Goal: Check status: Check status

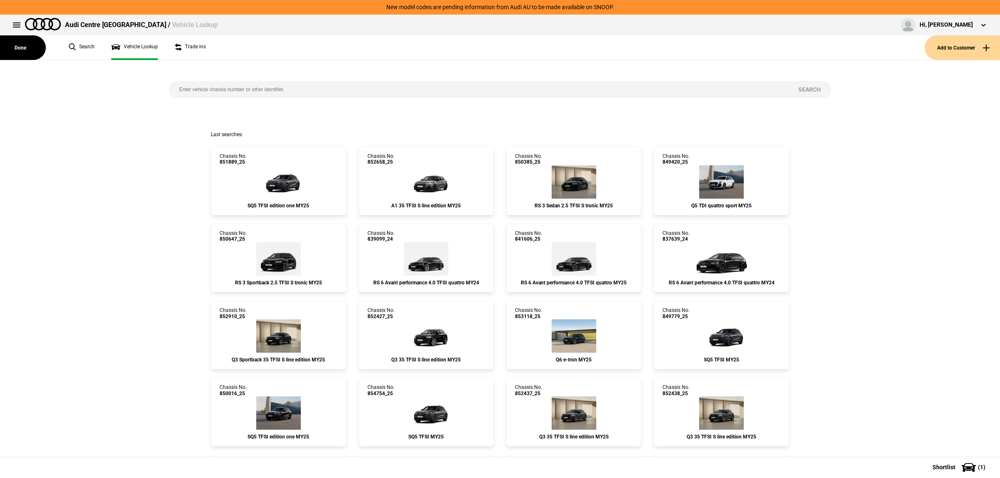
click at [332, 90] on input "search" at bounding box center [478, 89] width 619 height 17
paste input "833697"
type input "833697"
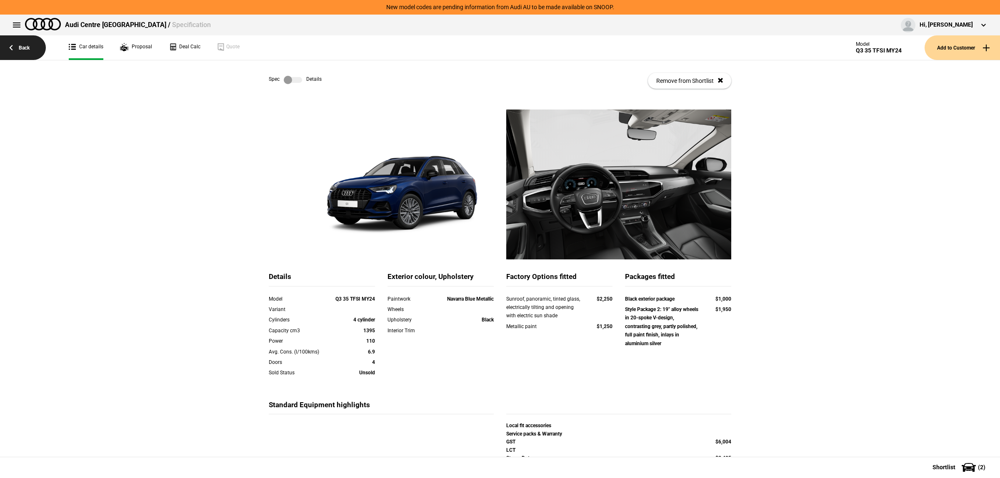
click at [27, 46] on link "Back" at bounding box center [23, 47] width 46 height 25
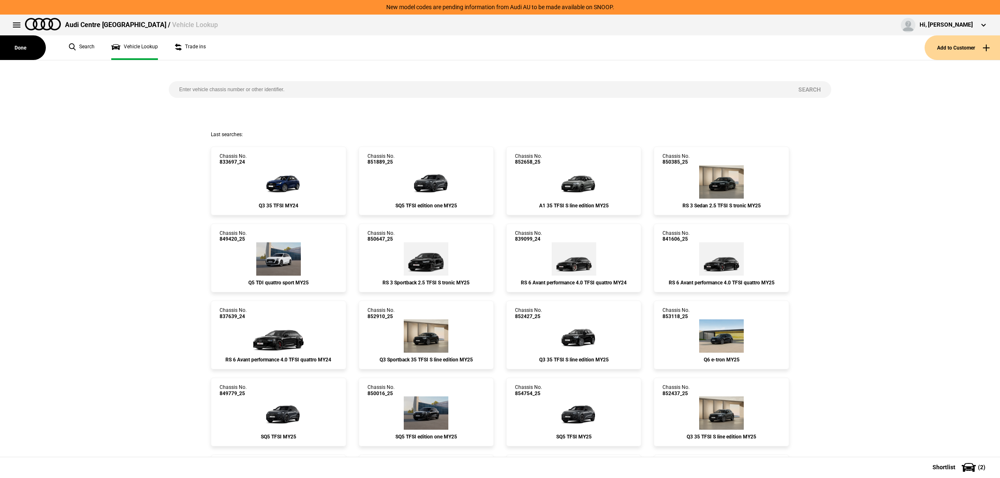
click at [389, 90] on input "search" at bounding box center [478, 89] width 619 height 17
paste input "833698"
type input "833698"
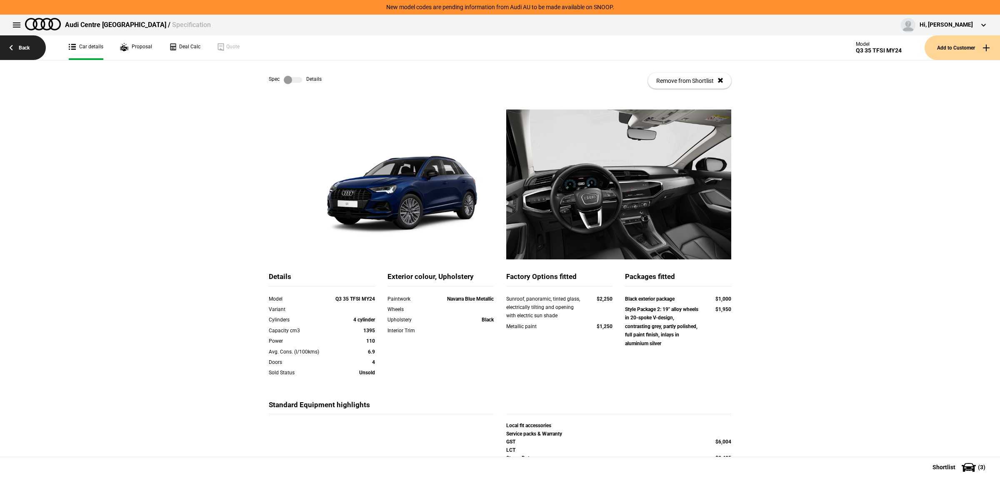
click at [29, 49] on link "Back" at bounding box center [23, 47] width 46 height 25
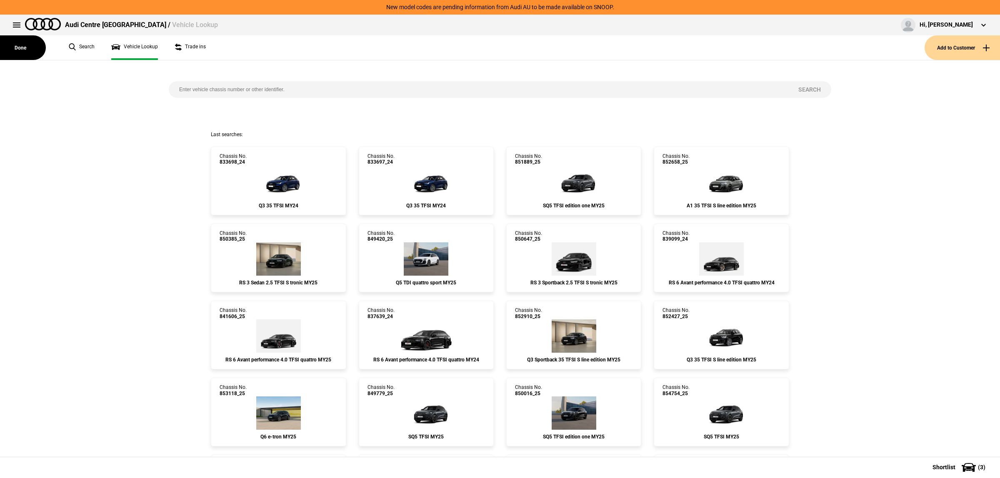
click at [326, 89] on input "search" at bounding box center [478, 89] width 619 height 17
paste input "833697"
type input "833697"
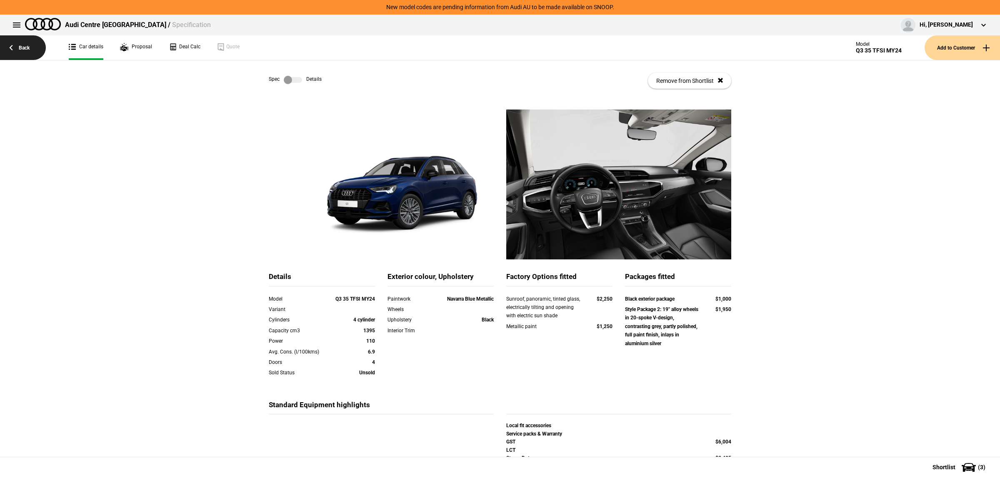
click at [31, 51] on link "Back" at bounding box center [23, 47] width 46 height 25
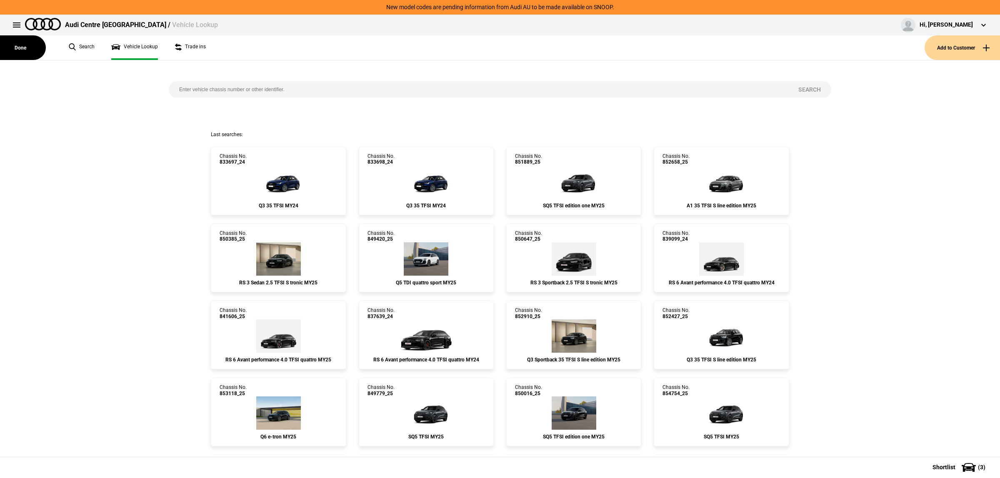
click at [316, 82] on input "search" at bounding box center [478, 89] width 619 height 17
paste input "833698"
type input "833698"
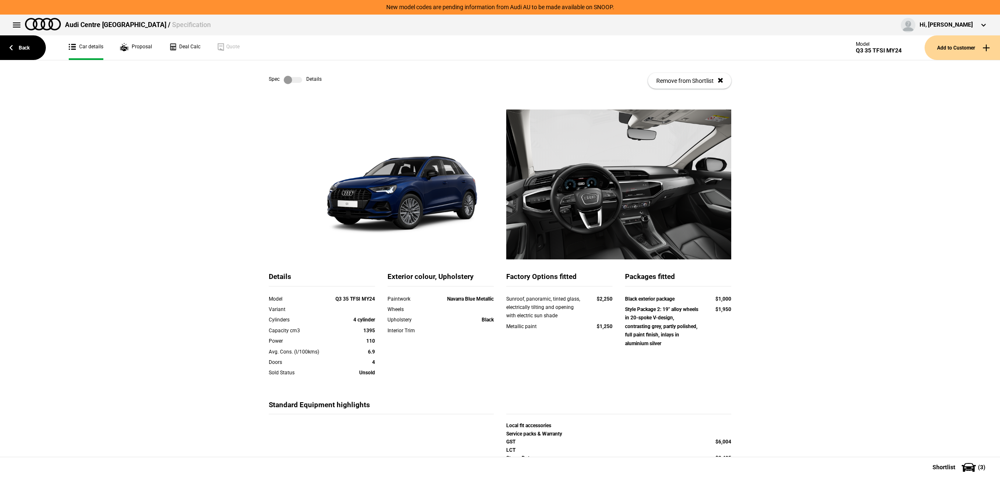
click at [294, 77] on label at bounding box center [293, 80] width 18 height 8
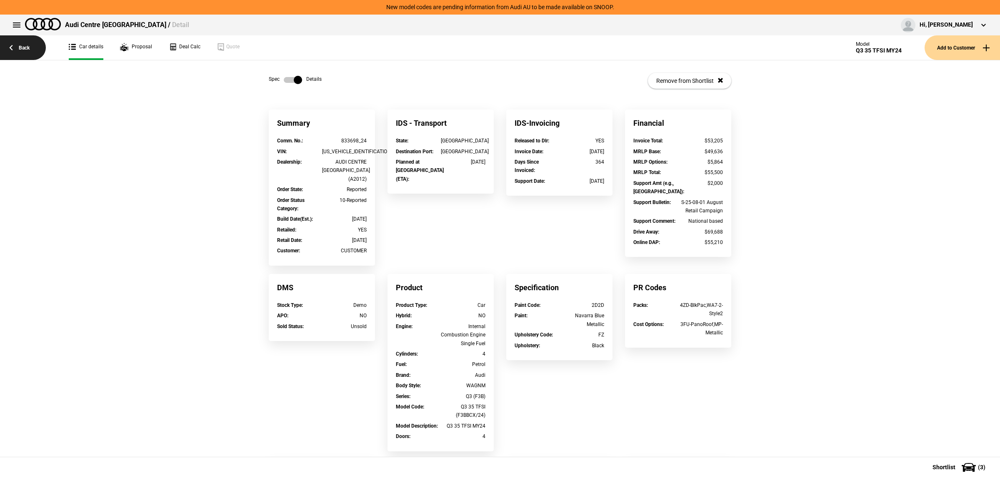
click at [9, 43] on link "Back" at bounding box center [23, 47] width 46 height 25
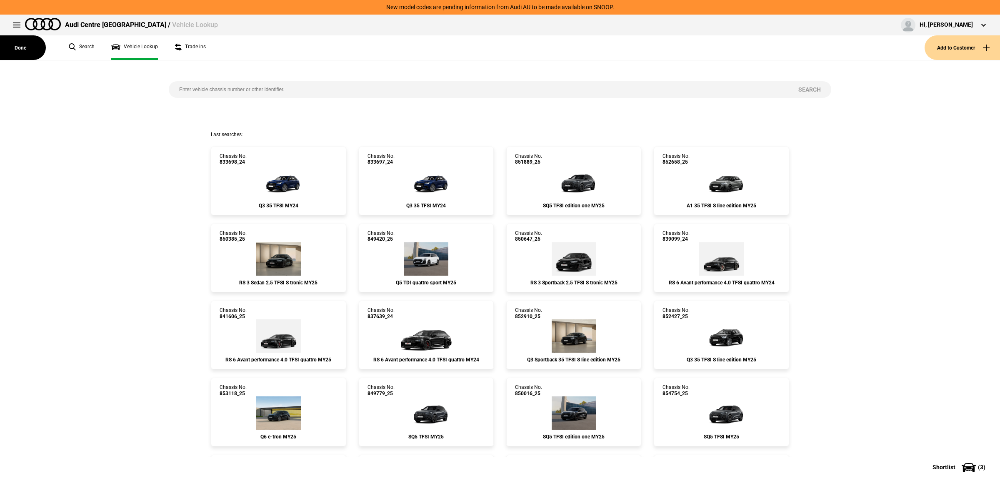
click at [232, 86] on input "search" at bounding box center [478, 89] width 619 height 17
paste input "835426"
type input "835426"
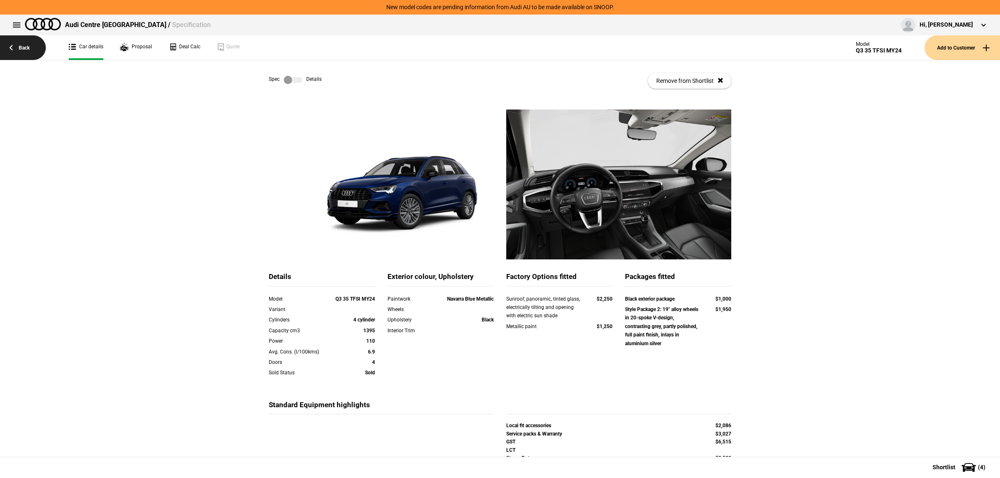
click at [29, 44] on link "Back" at bounding box center [23, 47] width 46 height 25
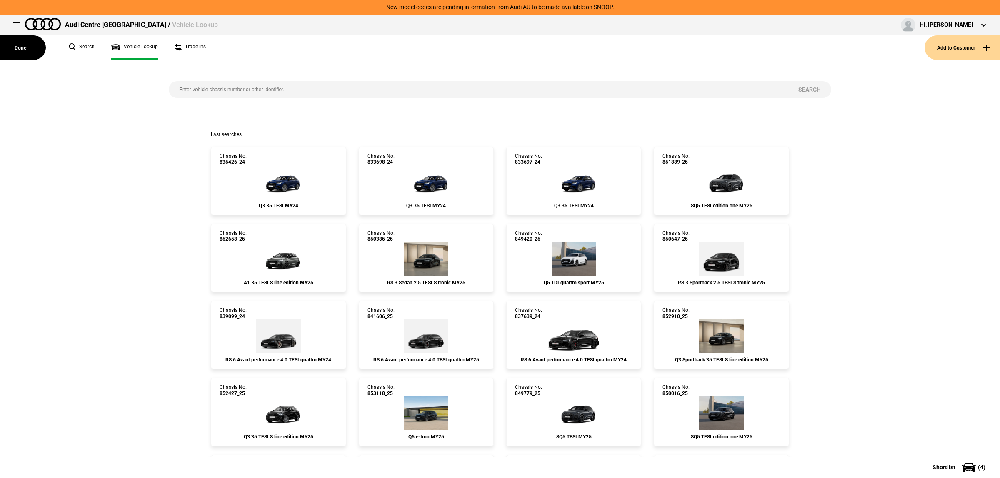
click at [317, 91] on input "search" at bounding box center [478, 89] width 619 height 17
paste input "835426"
type input "835426"
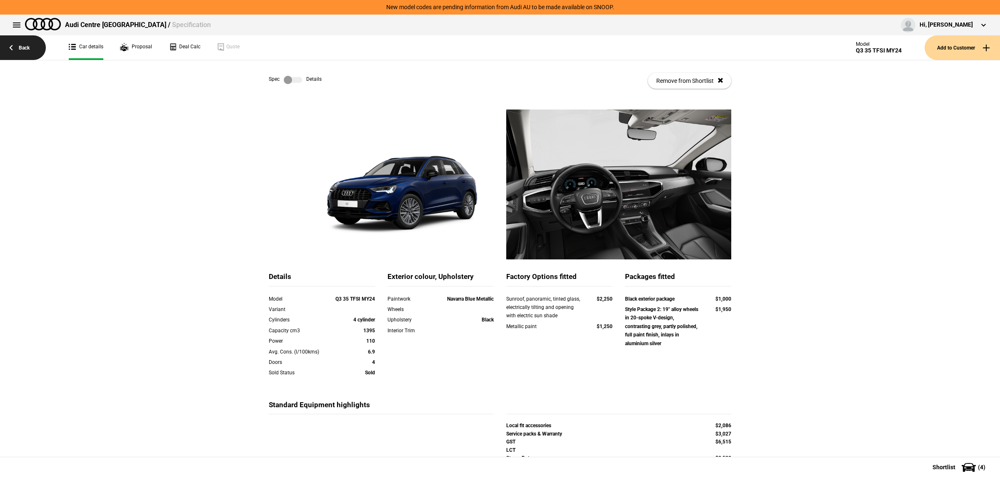
click at [20, 42] on link "Back" at bounding box center [23, 47] width 46 height 25
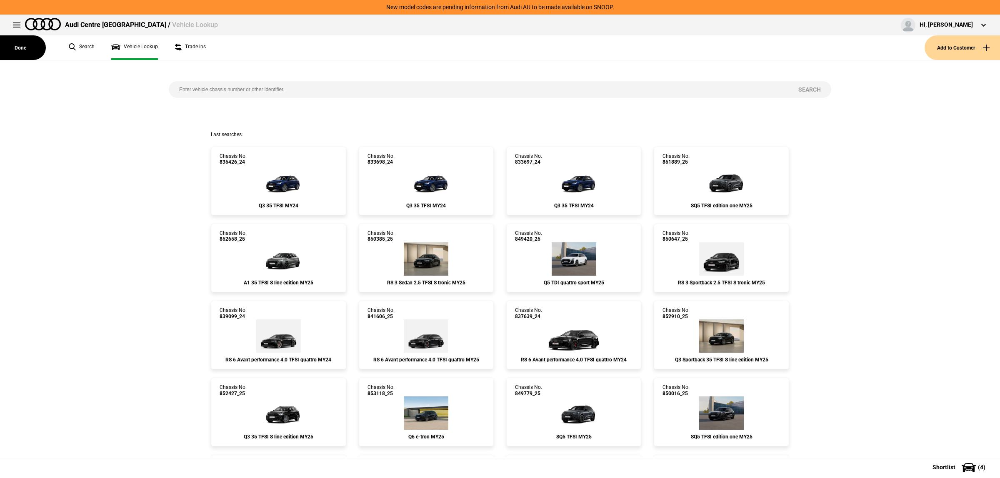
click at [208, 90] on input "search" at bounding box center [478, 89] width 619 height 17
paste input "837452"
type input "837452"
